Goal: Complete application form: Complete application form

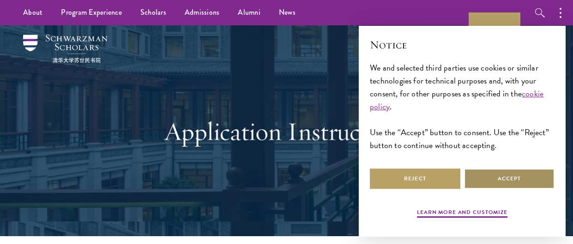
click at [500, 181] on button "Accept" at bounding box center [509, 179] width 91 height 21
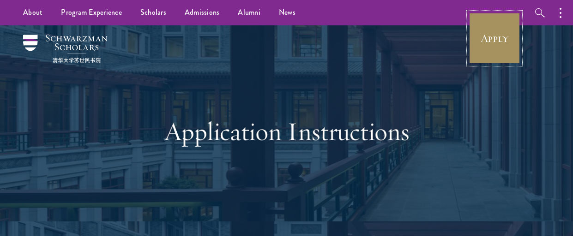
click at [487, 48] on link "Apply" at bounding box center [495, 38] width 52 height 52
click at [478, 35] on link "Apply" at bounding box center [495, 38] width 52 height 52
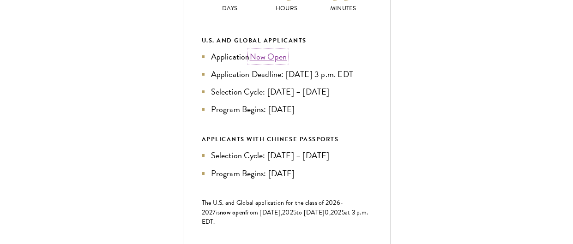
click at [270, 63] on link "Now Open" at bounding box center [268, 56] width 37 height 12
